Goal: Transaction & Acquisition: Subscribe to service/newsletter

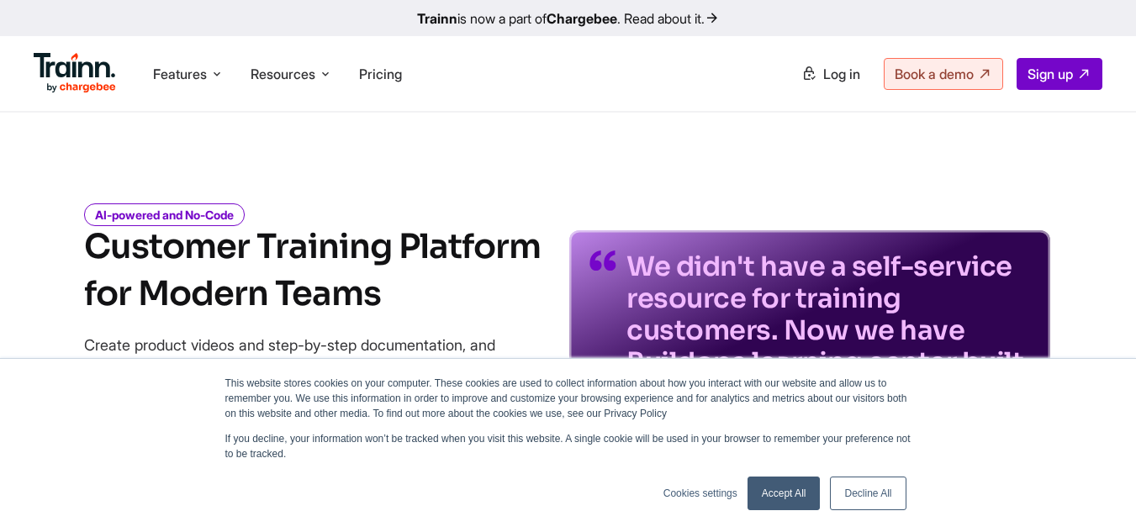
click at [879, 497] on link "Decline All" at bounding box center [868, 494] width 76 height 34
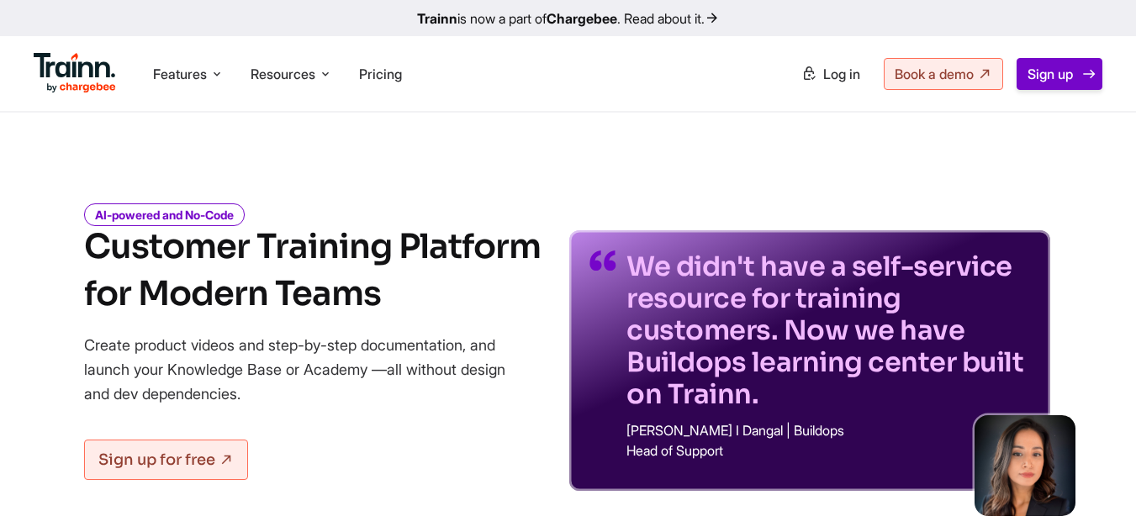
click at [1034, 74] on span "Sign up" at bounding box center [1050, 74] width 45 height 17
click at [1066, 86] on link "Sign up" at bounding box center [1060, 74] width 86 height 32
click at [833, 78] on span "Log in" at bounding box center [842, 74] width 37 height 17
